Goal: Task Accomplishment & Management: Complete application form

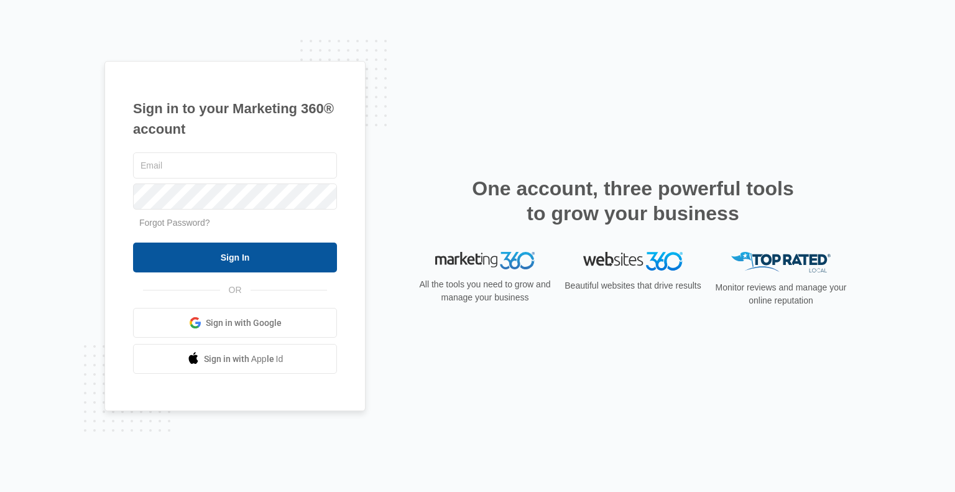
type input "[PERSON_NAME][EMAIL_ADDRESS][DOMAIN_NAME]"
click at [234, 257] on input "Sign In" at bounding box center [235, 257] width 204 height 30
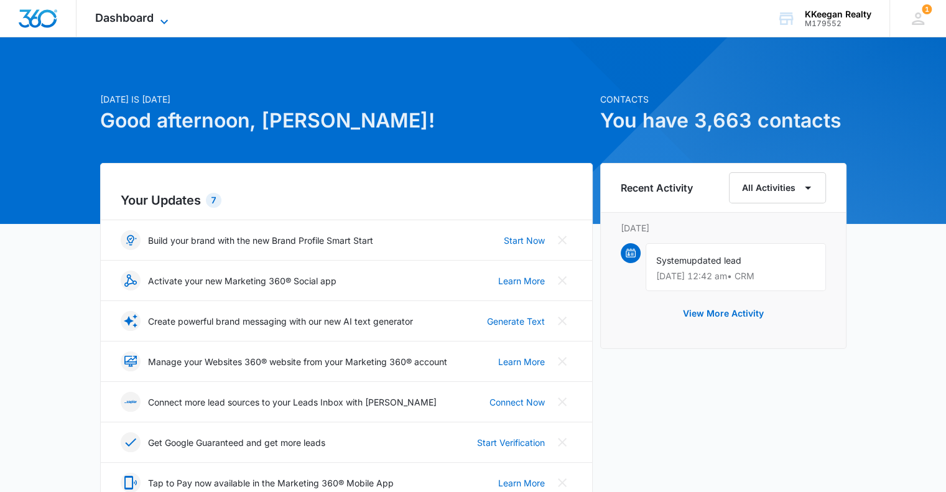
click at [126, 19] on span "Dashboard" at bounding box center [124, 17] width 58 height 13
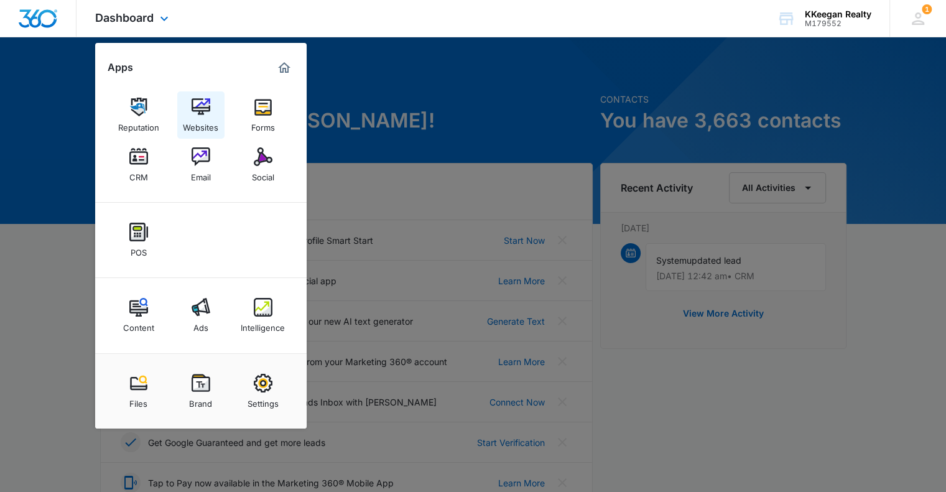
click at [196, 109] on img at bounding box center [201, 107] width 19 height 19
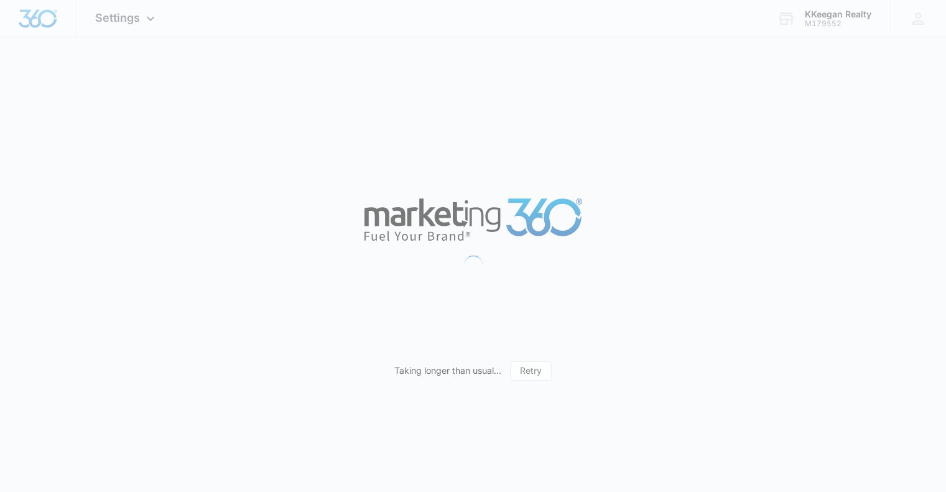
select select "US"
select select "America/New_York"
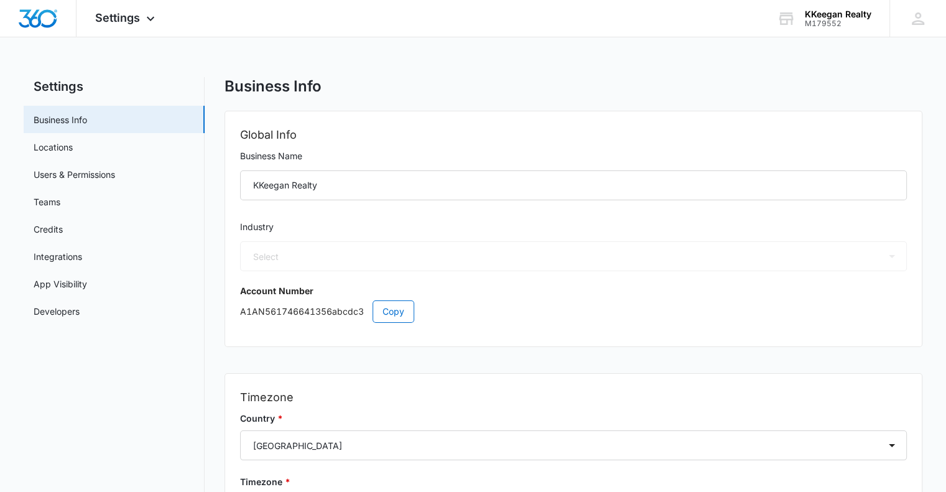
select select "35"
click at [912, 17] on icon at bounding box center [917, 18] width 19 height 19
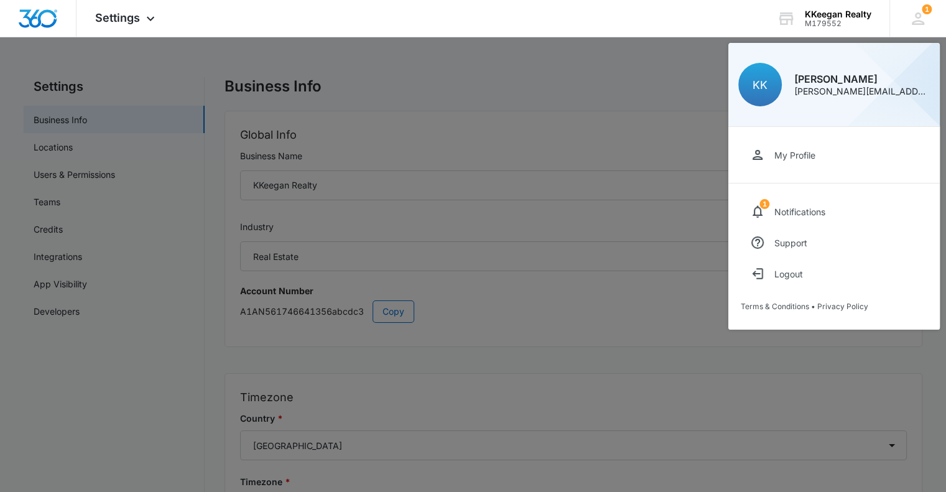
click at [577, 69] on div at bounding box center [473, 246] width 946 height 492
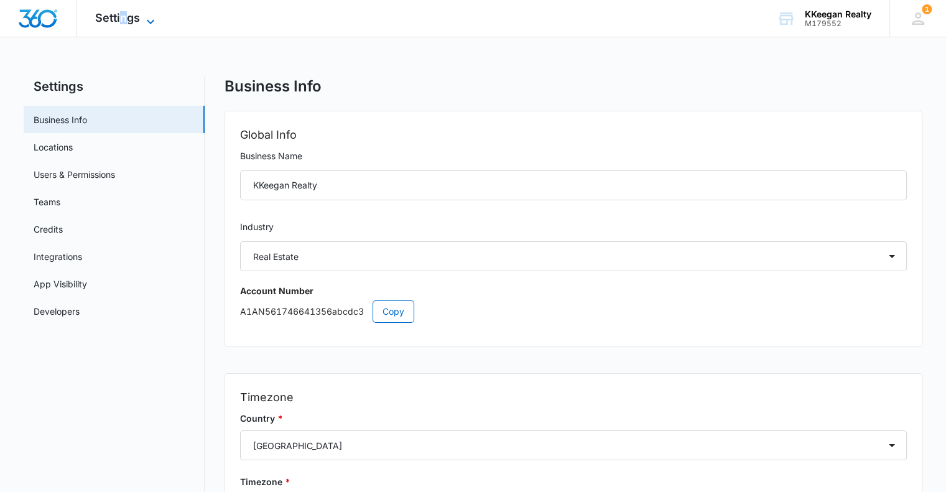
click at [122, 18] on span "Settings" at bounding box center [117, 17] width 45 height 13
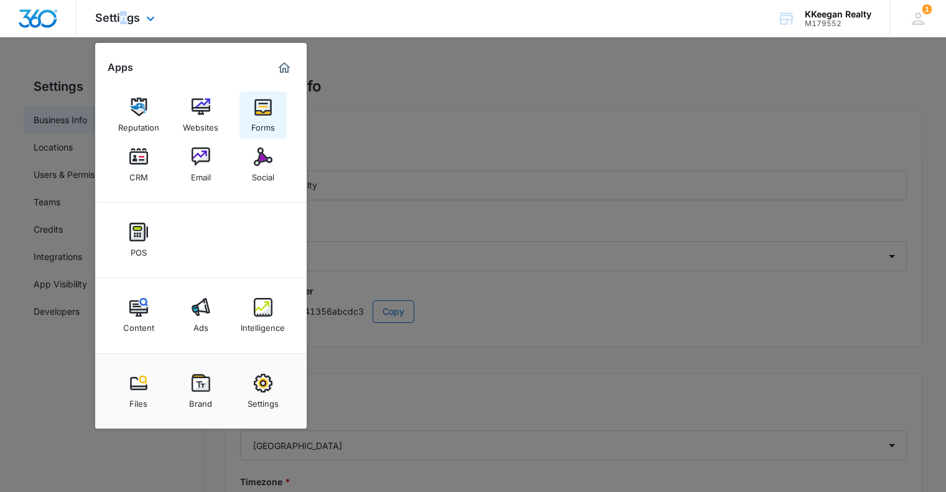
click at [261, 109] on img at bounding box center [263, 107] width 19 height 19
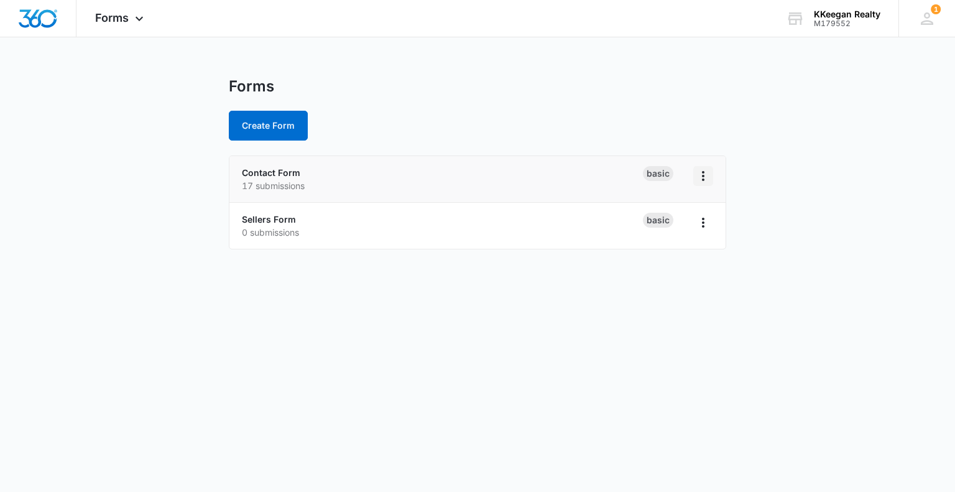
click at [706, 175] on icon "Overflow Menu" at bounding box center [703, 175] width 15 height 15
click at [286, 175] on link "Contact Form" at bounding box center [271, 172] width 58 height 11
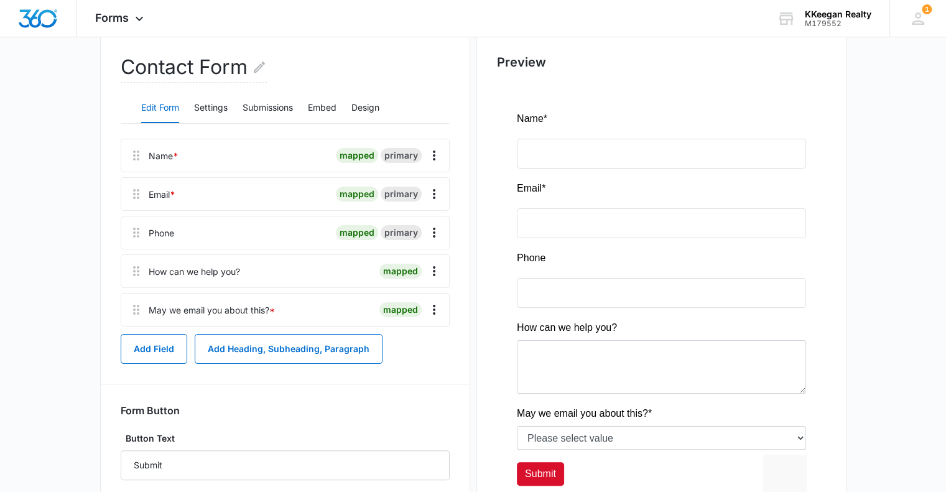
scroll to position [187, 0]
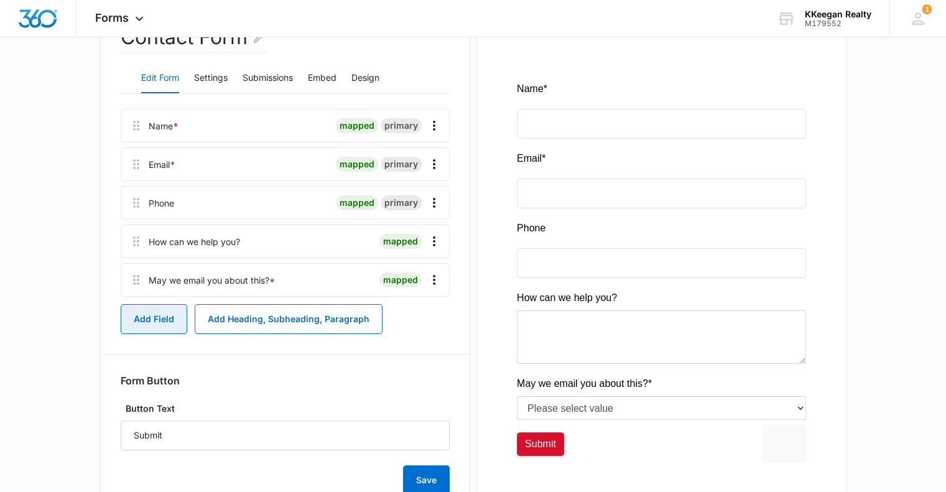
click at [154, 315] on button "Add Field" at bounding box center [154, 319] width 67 height 30
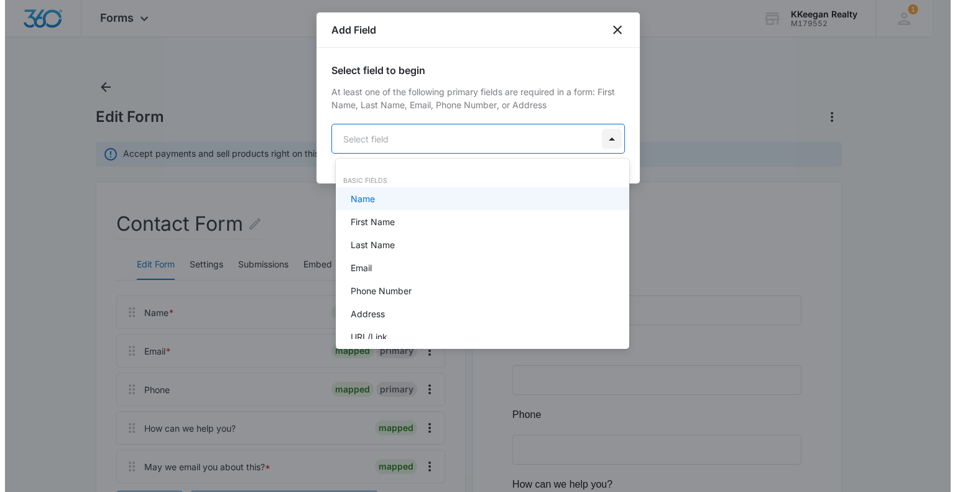
scroll to position [0, 0]
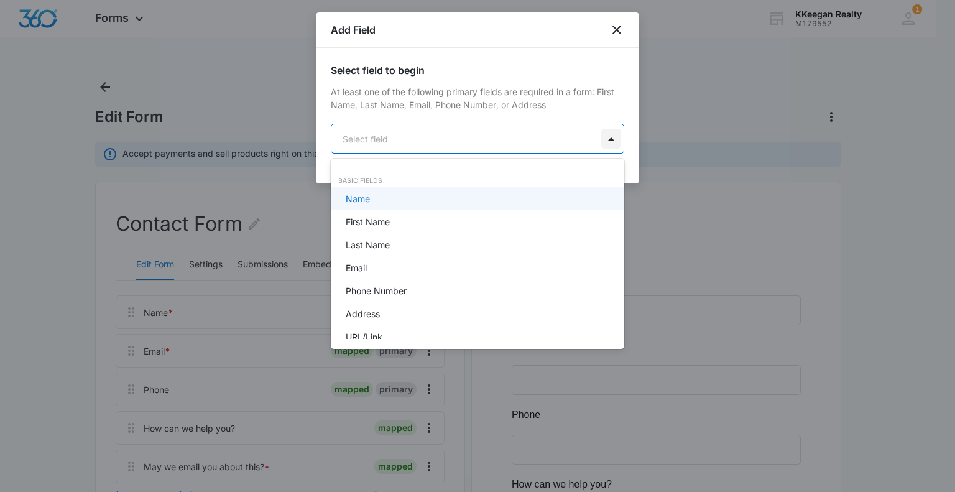
click at [606, 139] on body "Forms Apps Reputation Websites Forms CRM Email Social POS Content Ads Intellige…" at bounding box center [477, 246] width 955 height 492
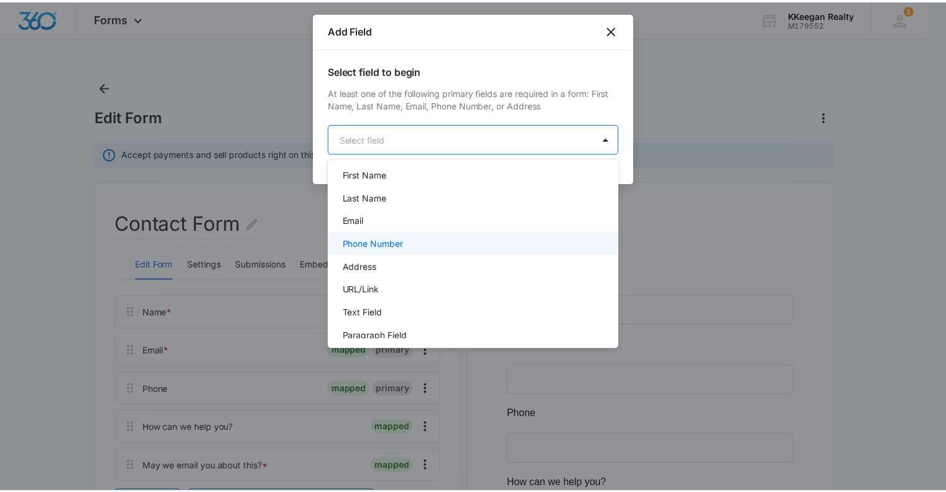
scroll to position [65, 0]
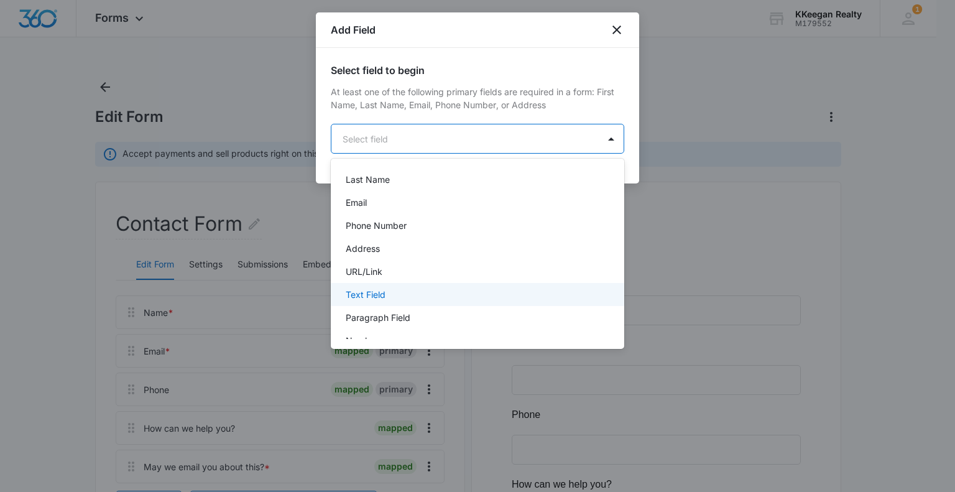
click at [479, 292] on div "Text Field" at bounding box center [476, 294] width 261 height 13
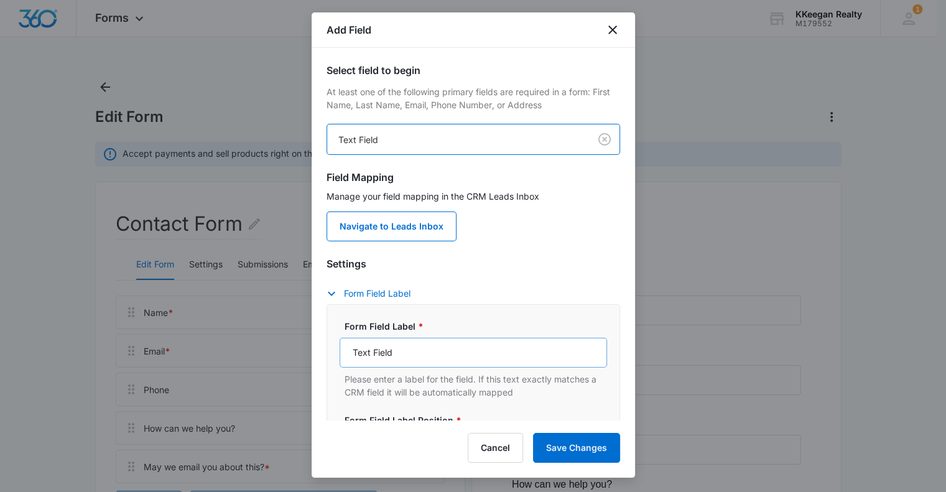
scroll to position [62, 0]
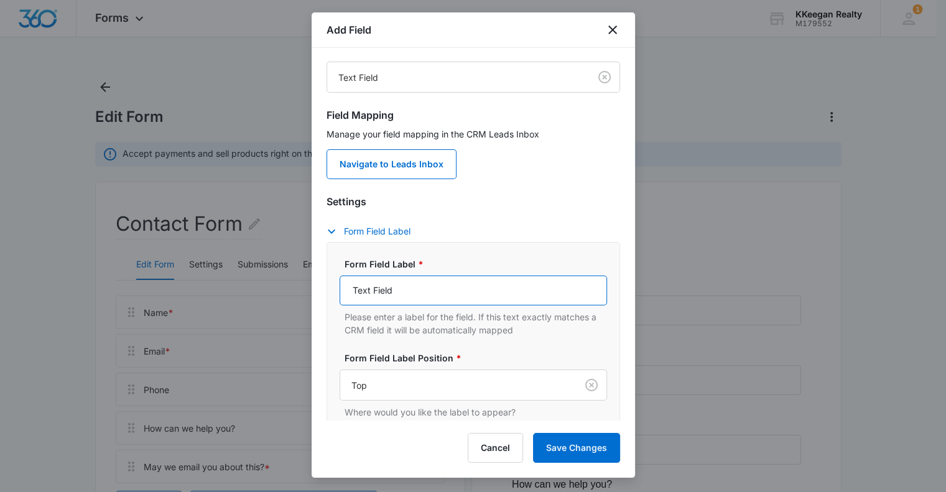
drag, startPoint x: 396, startPoint y: 287, endPoint x: 346, endPoint y: 287, distance: 49.7
click at [346, 287] on input "Text Field" at bounding box center [472, 290] width 267 height 30
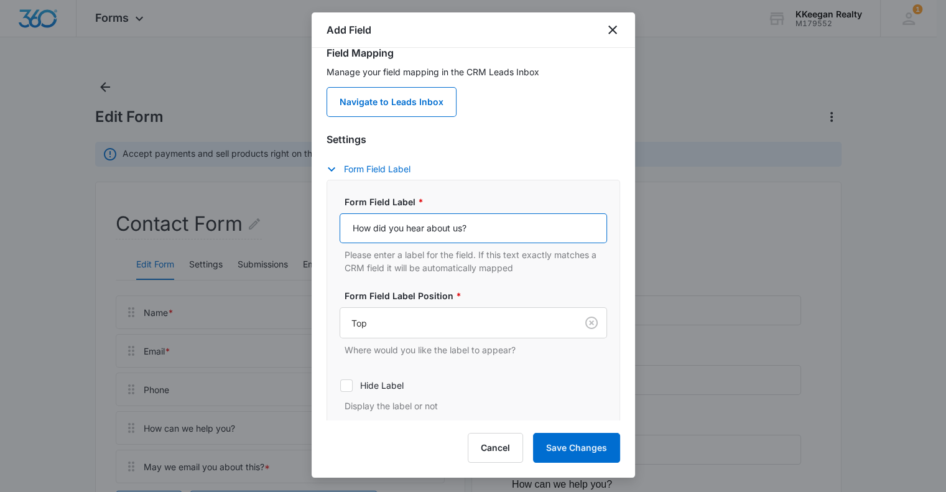
scroll to position [187, 0]
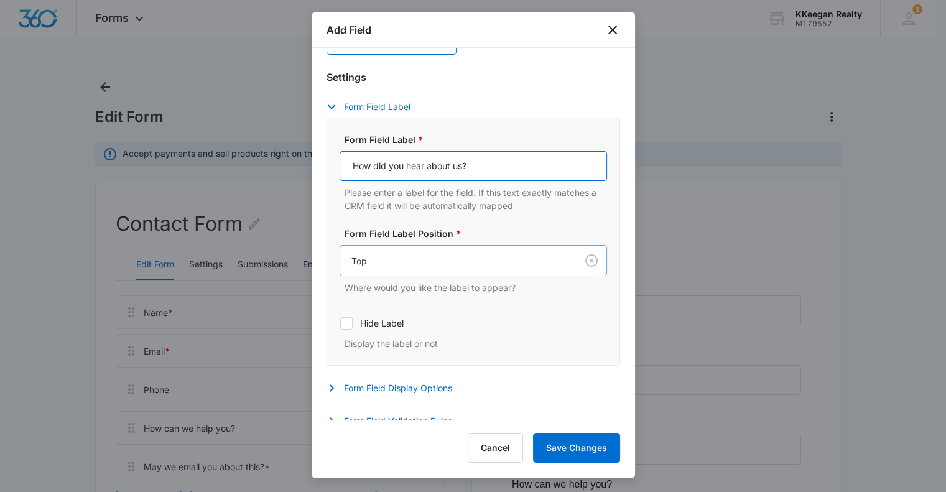
type input "How did you hear about us?"
click at [379, 262] on div at bounding box center [455, 261] width 209 height 16
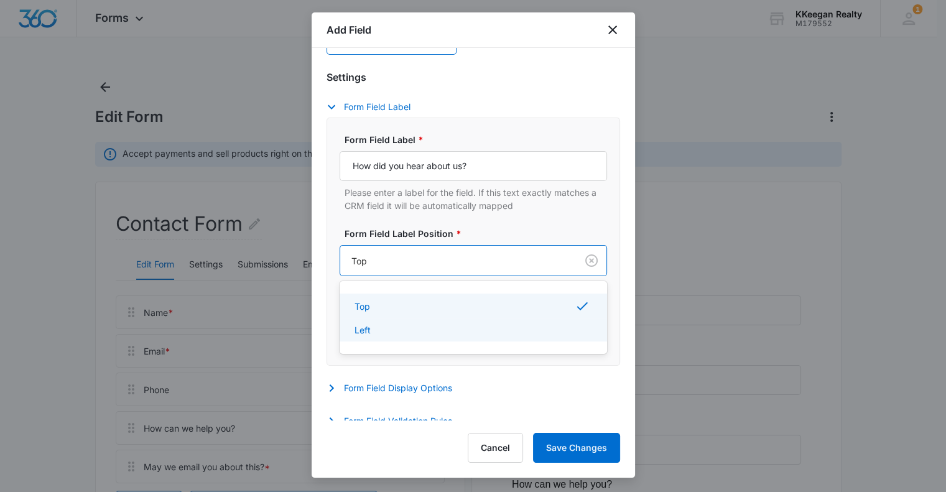
click at [376, 330] on div "Left" at bounding box center [471, 329] width 235 height 13
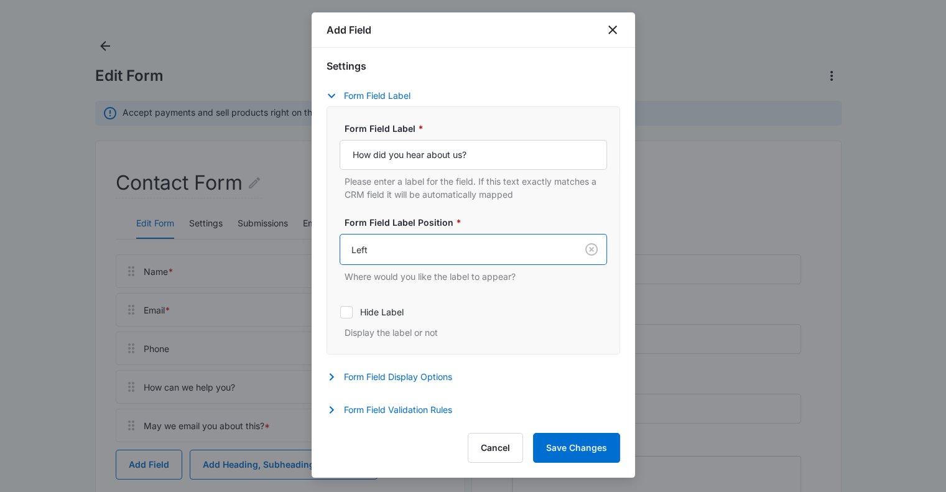
scroll to position [62, 0]
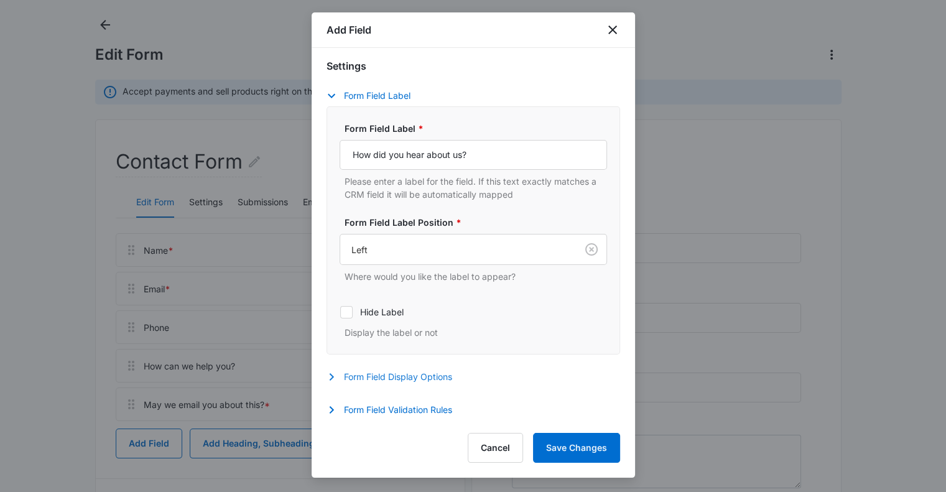
click at [403, 374] on button "Form Field Display Options" at bounding box center [395, 376] width 138 height 15
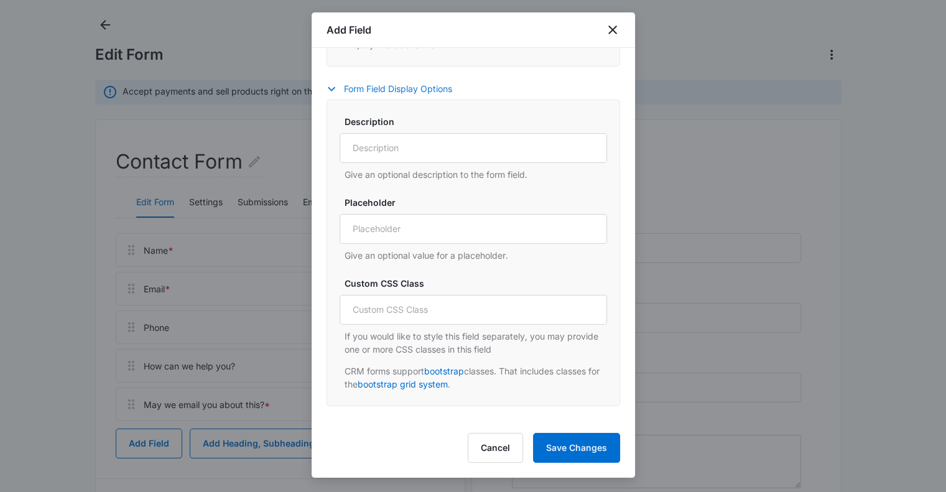
scroll to position [505, 0]
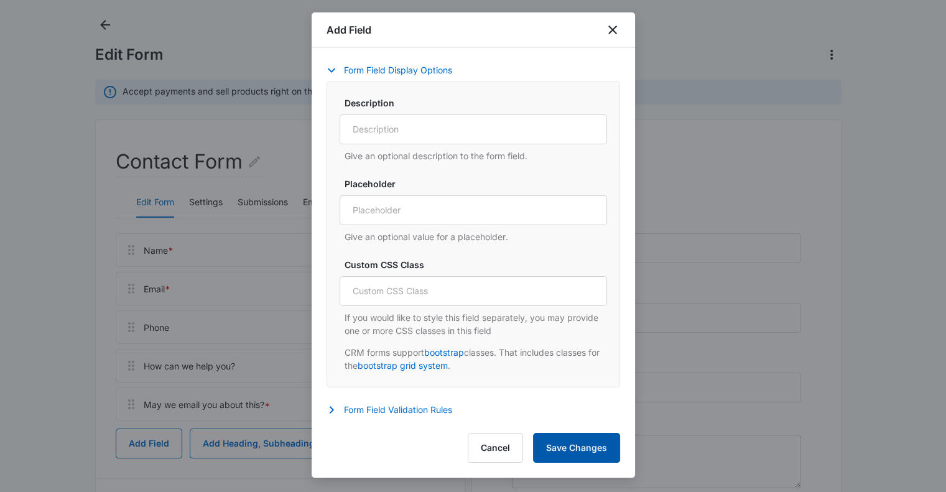
click at [560, 444] on button "Save Changes" at bounding box center [576, 448] width 87 height 30
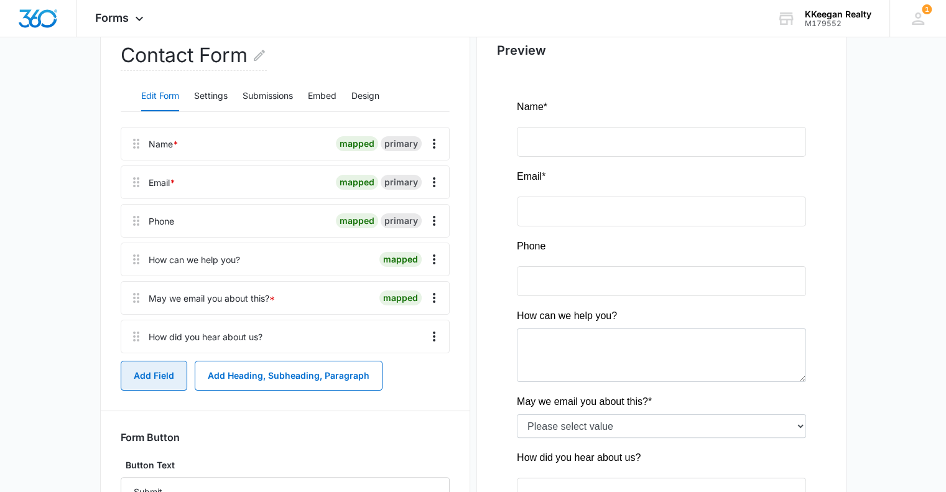
scroll to position [187, 0]
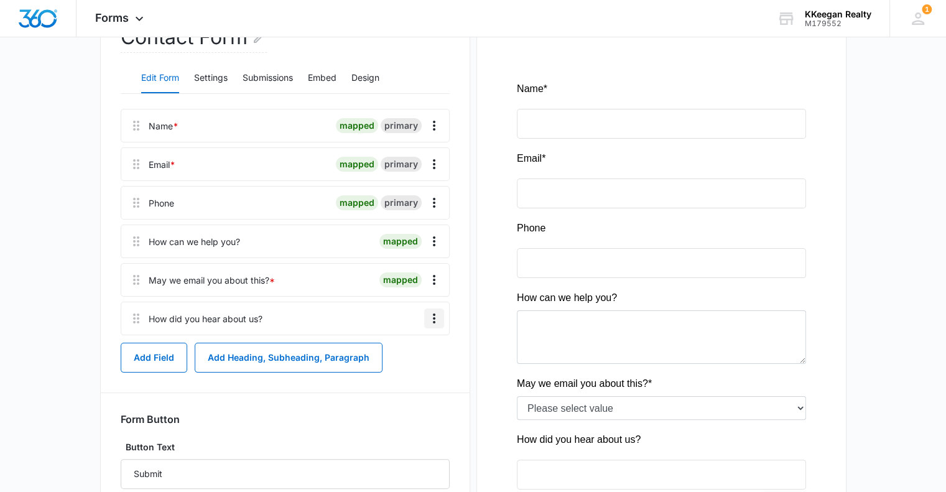
click at [438, 316] on icon "Overflow Menu" at bounding box center [434, 318] width 15 height 15
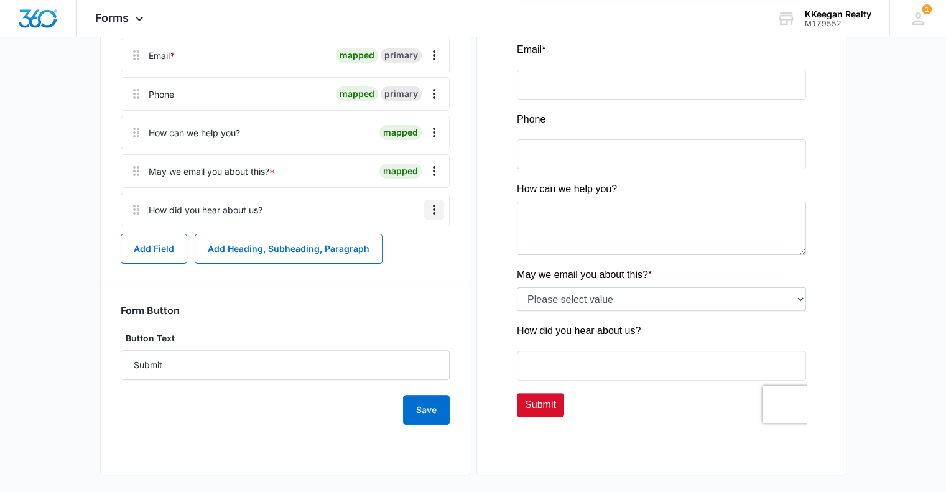
scroll to position [303, 0]
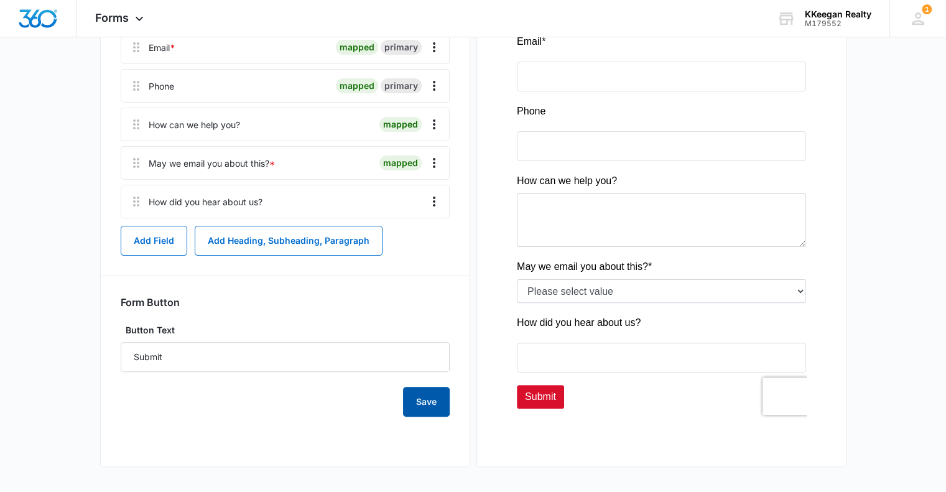
click at [430, 400] on button "Save" at bounding box center [426, 402] width 47 height 30
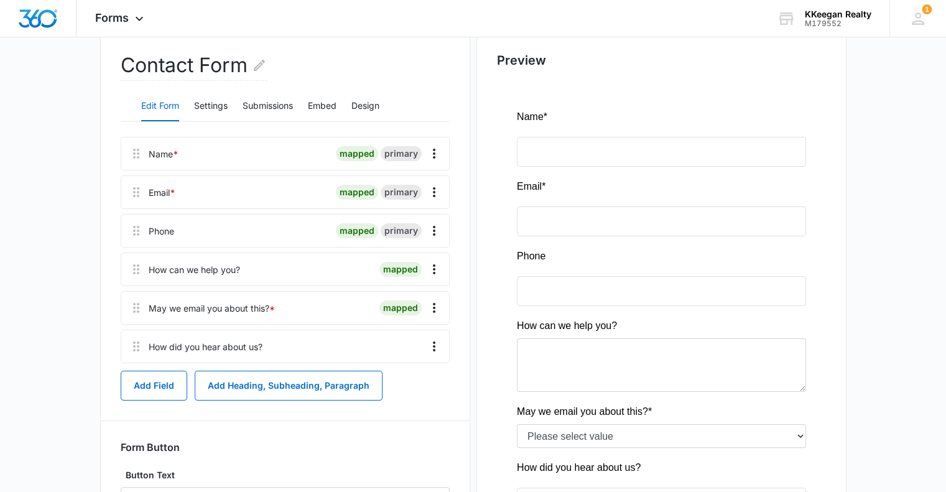
scroll to position [179, 0]
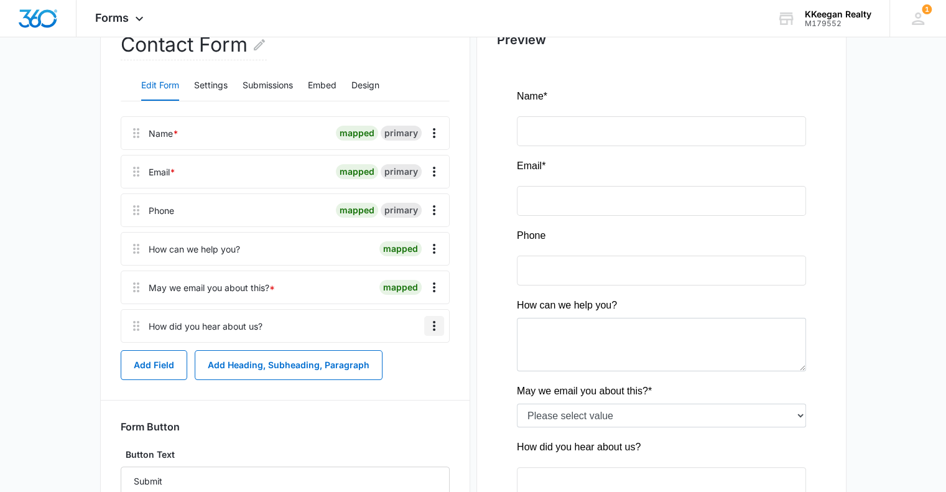
click at [435, 325] on icon "Overflow Menu" at bounding box center [434, 325] width 15 height 15
click at [389, 360] on div "Edit" at bounding box center [400, 360] width 26 height 9
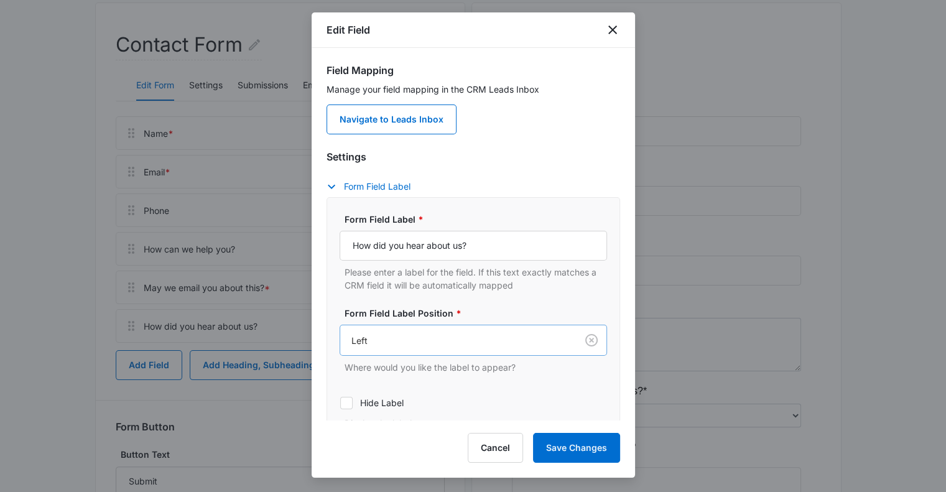
click at [431, 335] on div at bounding box center [455, 341] width 209 height 16
click at [379, 389] on div "Top" at bounding box center [471, 384] width 235 height 13
click at [570, 443] on button "Save Changes" at bounding box center [576, 448] width 87 height 30
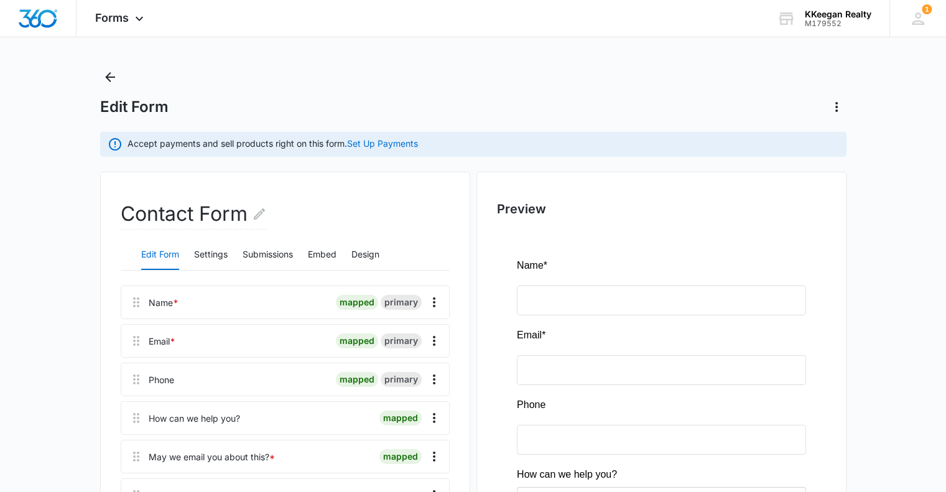
scroll to position [0, 0]
